Goal: Navigation & Orientation: Find specific page/section

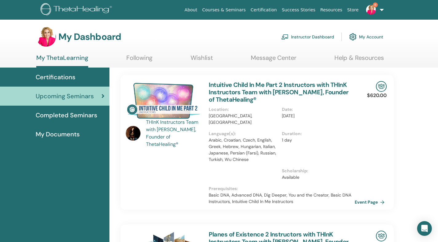
click at [355, 39] on img at bounding box center [352, 37] width 7 height 10
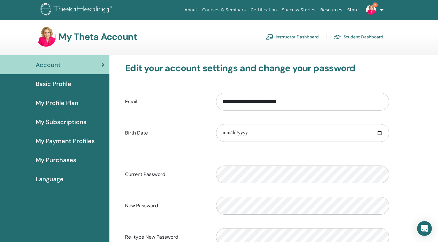
click at [296, 35] on link "Instructor Dashboard" at bounding box center [292, 37] width 53 height 10
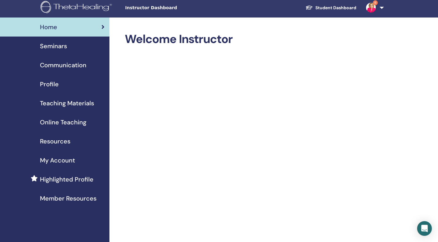
scroll to position [4, 0]
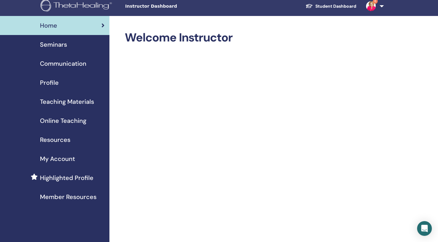
click at [72, 123] on span "Online Teaching" at bounding box center [63, 120] width 46 height 9
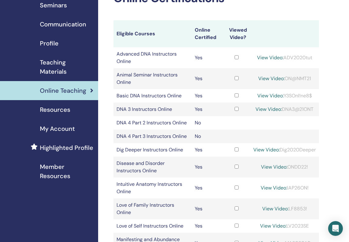
scroll to position [44, 0]
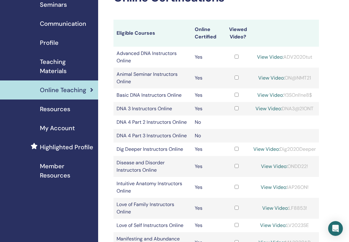
click at [58, 66] on span "Teaching Materials" at bounding box center [66, 66] width 53 height 18
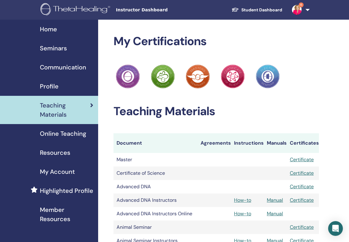
click at [55, 48] on span "Seminars" at bounding box center [53, 48] width 27 height 9
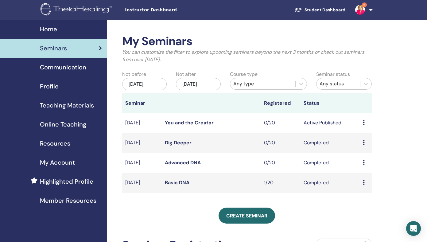
scroll to position [32, 0]
